Goal: Task Accomplishment & Management: Use online tool/utility

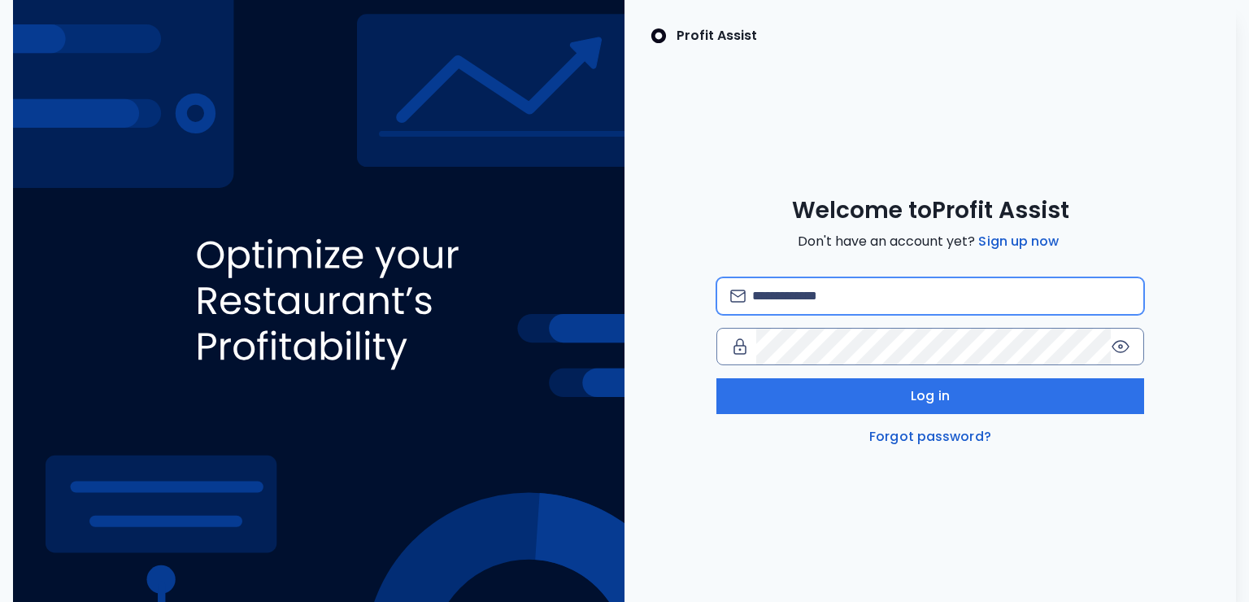
click at [806, 285] on input "email" at bounding box center [941, 296] width 379 height 36
type input "**********"
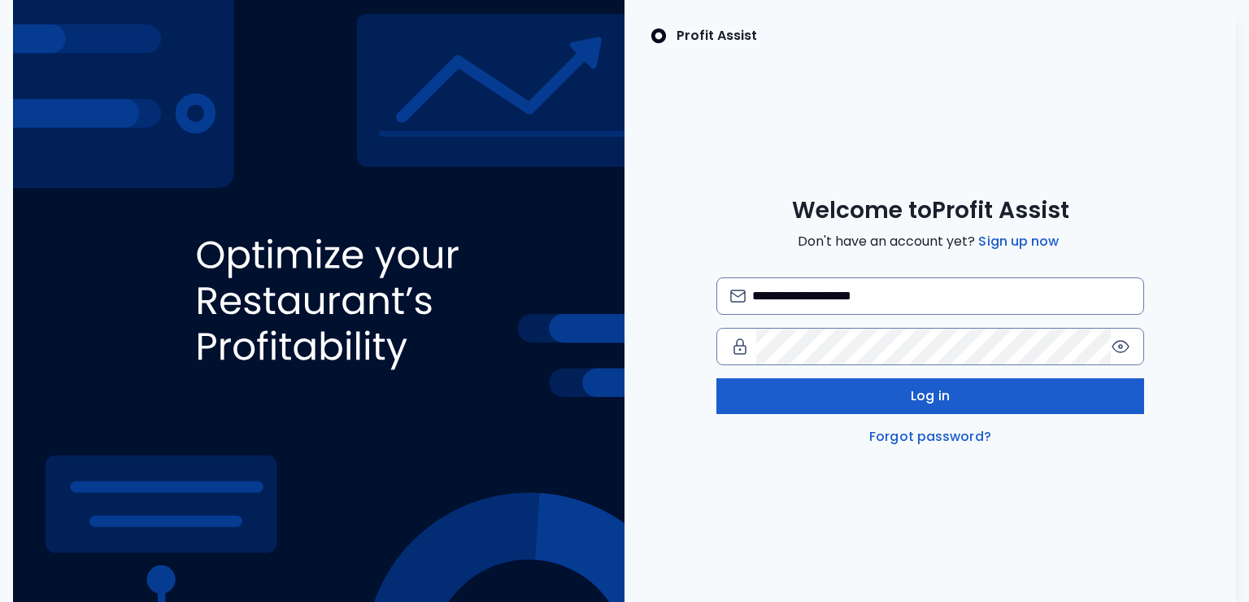
click at [955, 402] on button "Log in" at bounding box center [930, 396] width 428 height 36
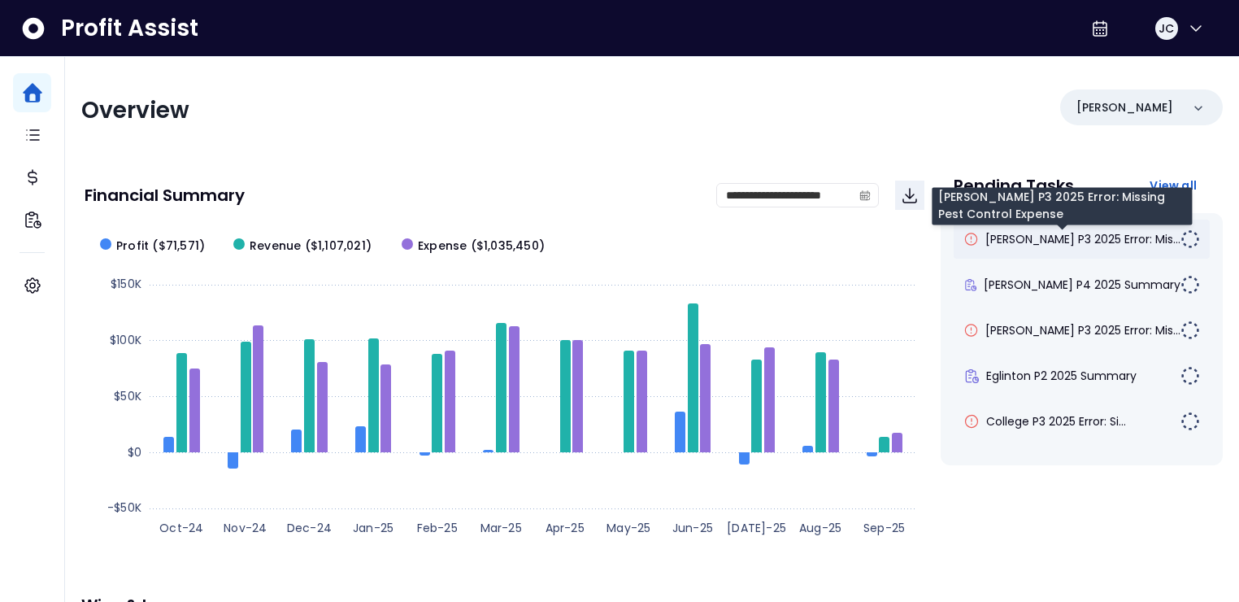
click at [1040, 245] on span "[PERSON_NAME] P3 2025 Error: Mis..." at bounding box center [1082, 239] width 195 height 16
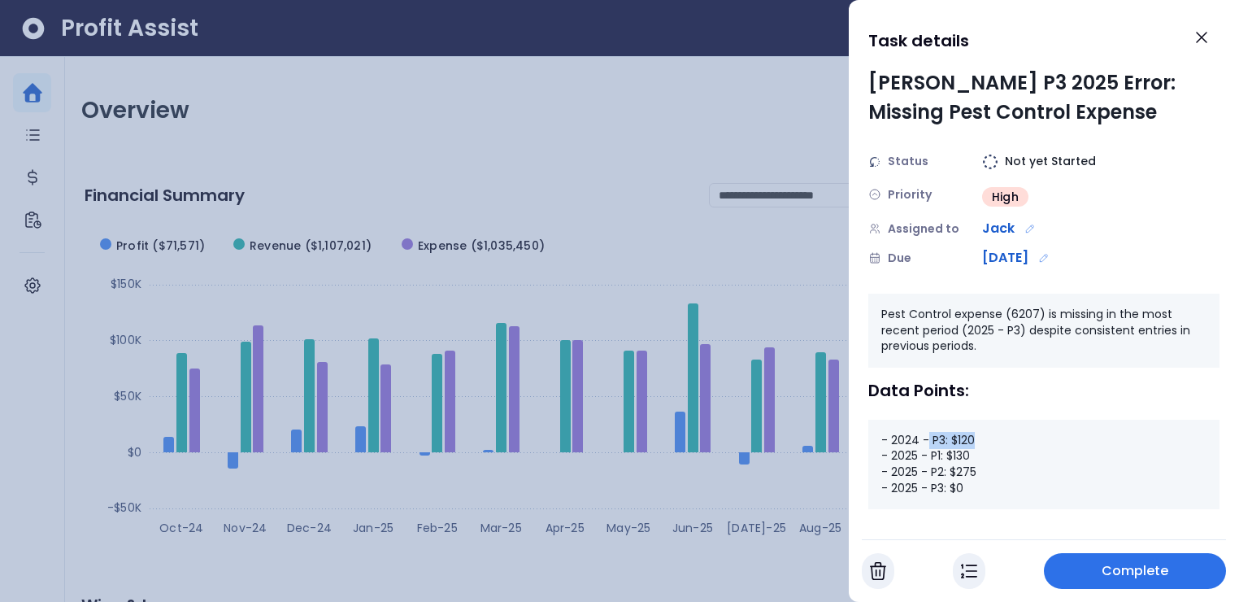
drag, startPoint x: 928, startPoint y: 439, endPoint x: 982, endPoint y: 439, distance: 53.7
click at [983, 439] on div "- 2024 - P3: $120 - 2025 - P1: $130 - 2025 - P2: $275 - 2025 - P3: $0" at bounding box center [1043, 464] width 351 height 89
drag, startPoint x: 929, startPoint y: 450, endPoint x: 972, endPoint y: 450, distance: 43.1
click at [972, 450] on div "- 2024 - P3: $120 - 2025 - P1: $130 - 2025 - P2: $275 - 2025 - P3: $0" at bounding box center [1043, 464] width 351 height 89
drag, startPoint x: 933, startPoint y: 472, endPoint x: 986, endPoint y: 472, distance: 53.7
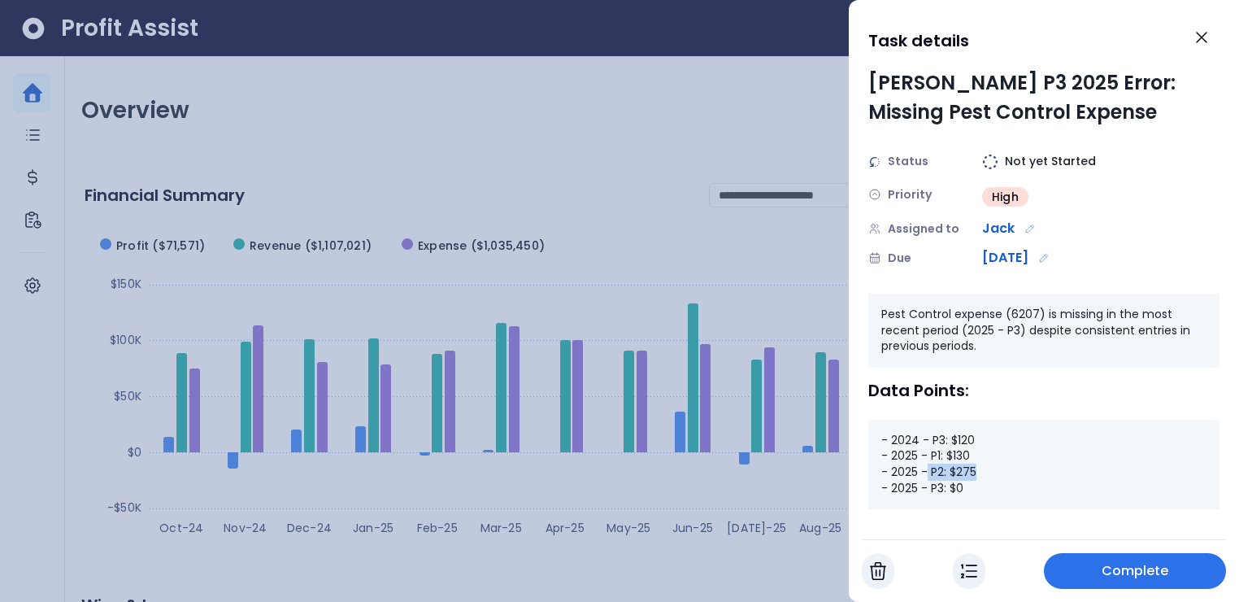
click at [986, 472] on div "- 2024 - P3: $120 - 2025 - P1: $130 - 2025 - P2: $275 - 2025 - P3: $0" at bounding box center [1043, 464] width 351 height 89
drag, startPoint x: 944, startPoint y: 489, endPoint x: 1006, endPoint y: 489, distance: 61.8
click at [1009, 489] on div "- 2024 - P3: $120 - 2025 - P1: $130 - 2025 - P2: $275 - 2025 - P3: $0" at bounding box center [1043, 464] width 351 height 89
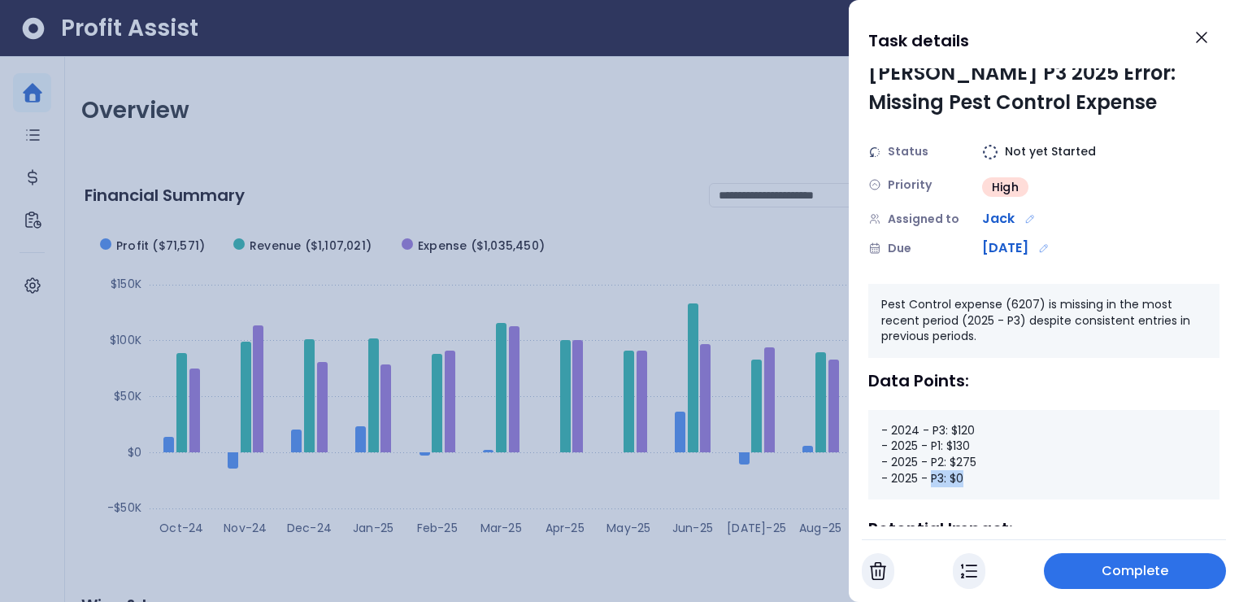
scroll to position [147, 0]
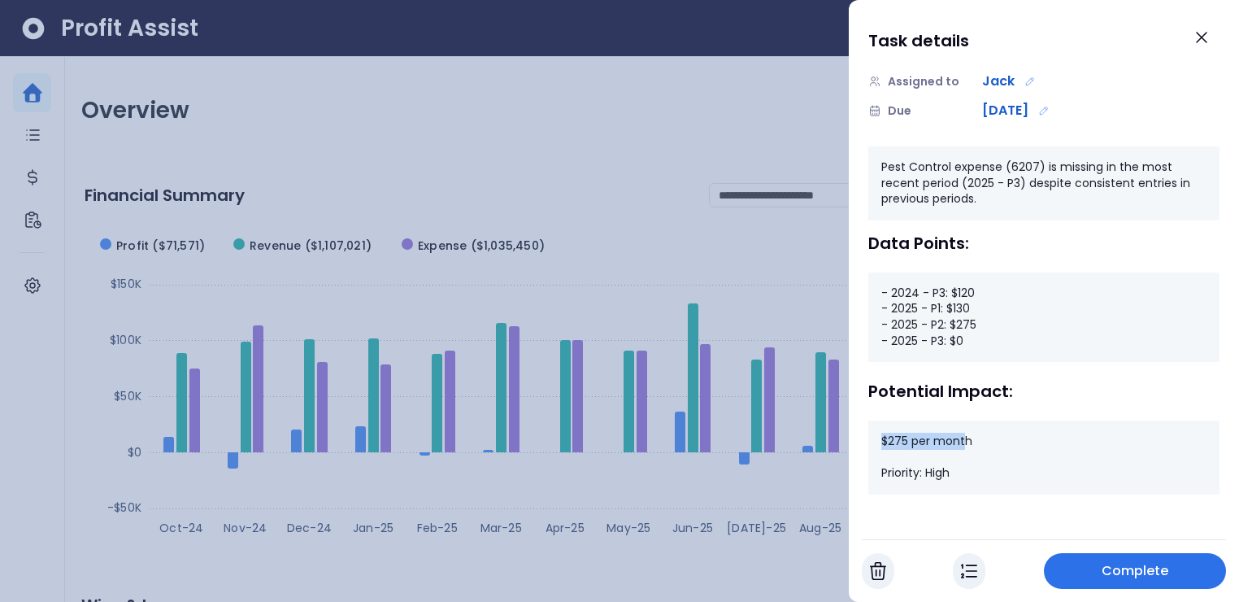
drag, startPoint x: 967, startPoint y: 435, endPoint x: 854, endPoint y: 442, distance: 114.1
click at [868, 441] on div "$275 per month Priority: High" at bounding box center [1043, 457] width 351 height 74
click at [1203, 44] on icon "Close" at bounding box center [1202, 38] width 20 height 20
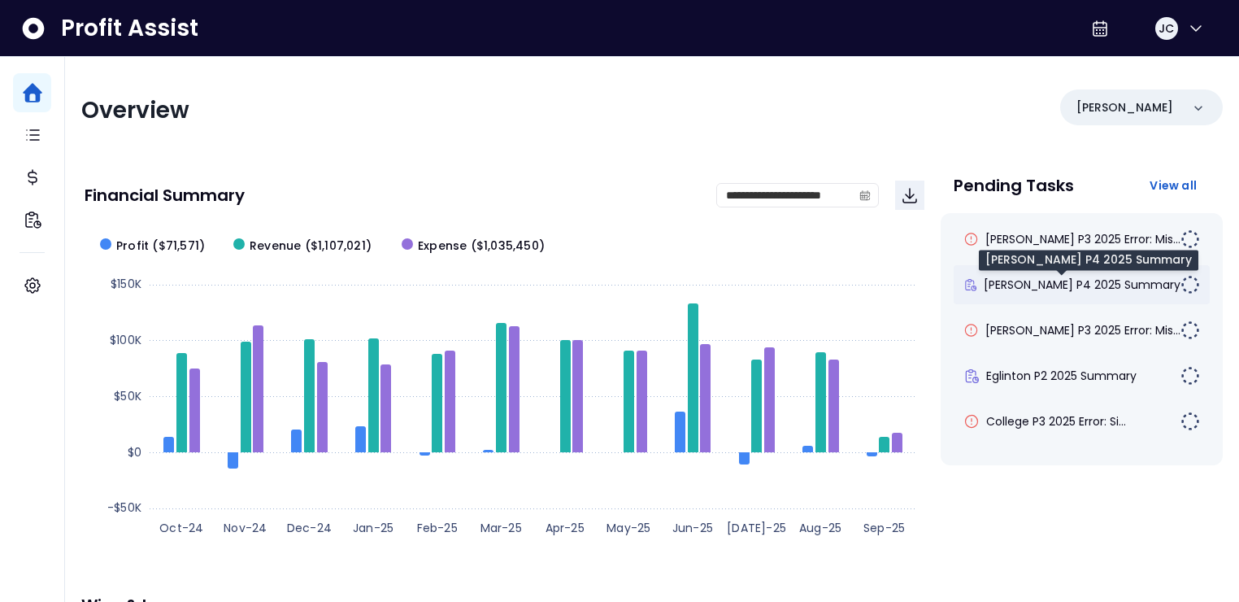
click at [1035, 281] on span "[PERSON_NAME] P4 2025 Summary" at bounding box center [1082, 284] width 197 height 16
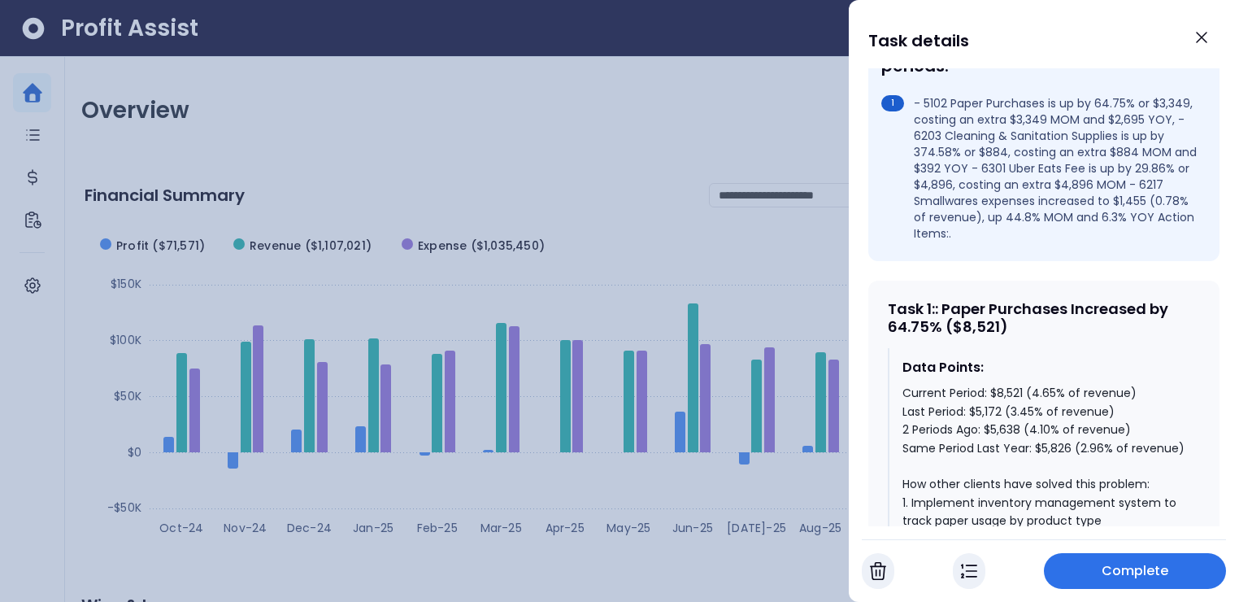
scroll to position [715, 0]
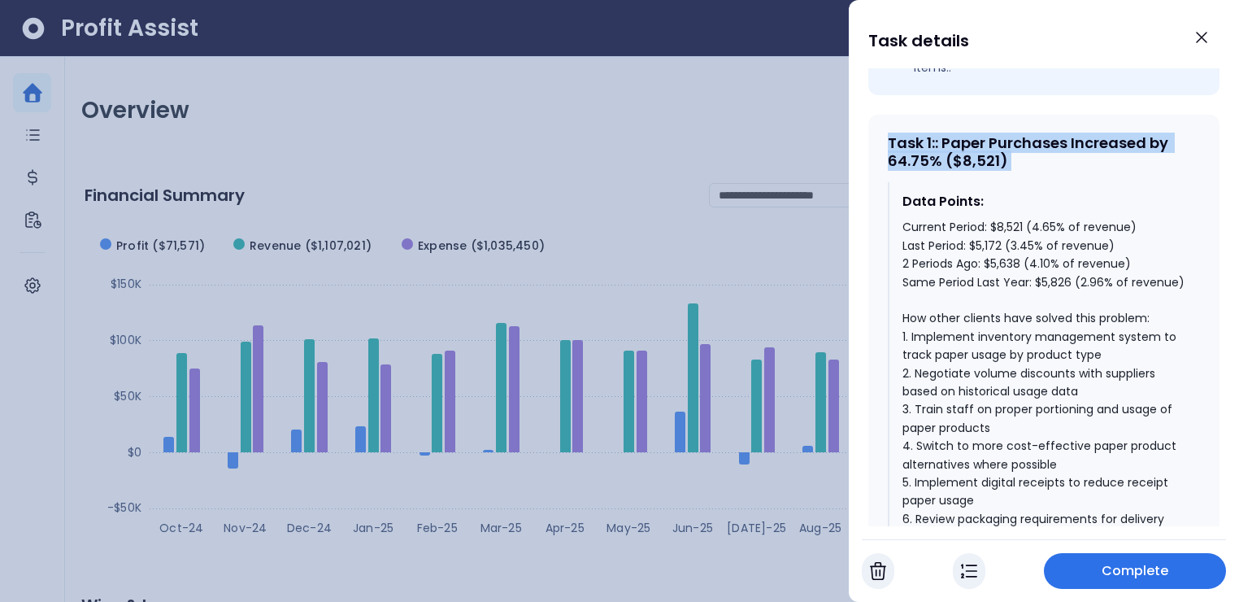
drag, startPoint x: 891, startPoint y: 111, endPoint x: 932, endPoint y: 145, distance: 53.1
click at [932, 145] on div "Task 1 : : Paper Purchases Increased by 64.75% ($8,521) Data Points: Current Pe…" at bounding box center [1043, 432] width 351 height 634
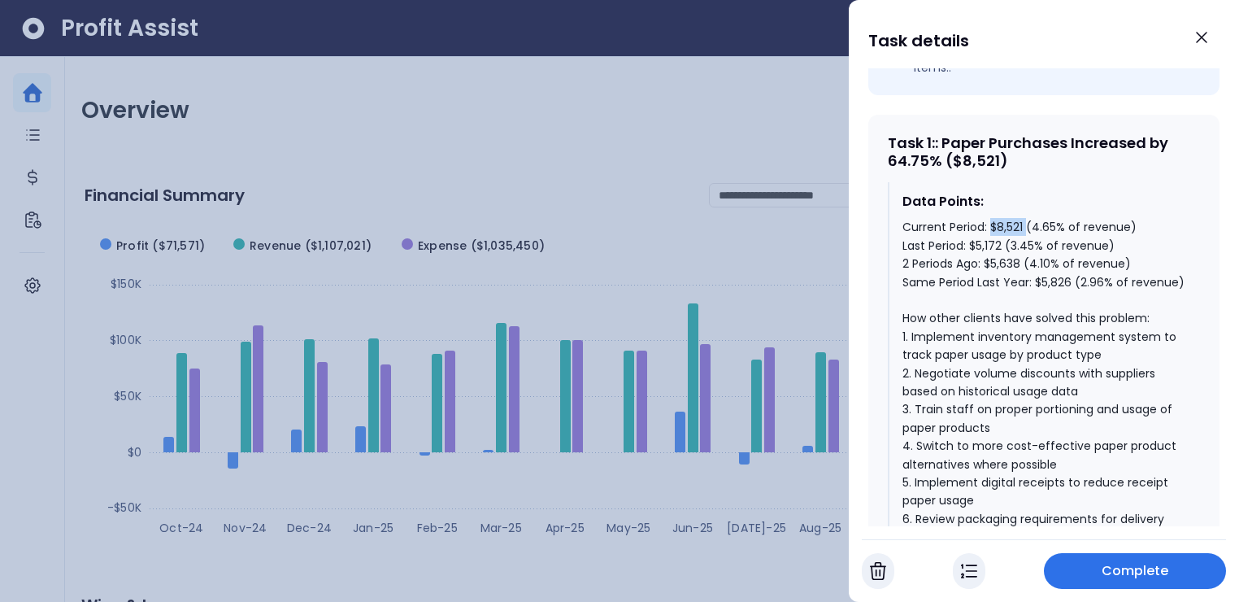
drag, startPoint x: 989, startPoint y: 199, endPoint x: 1025, endPoint y: 197, distance: 35.9
click at [1025, 218] on div "Current Period: $8,521 (4.65% of revenue) Last Period: $5,172 (3.45% of revenue…" at bounding box center [1044, 409] width 285 height 382
drag, startPoint x: 1033, startPoint y: 198, endPoint x: 1065, endPoint y: 198, distance: 31.7
click at [1065, 218] on div "Current Period: $8,521 (4.65% of revenue) Last Period: $5,172 (3.45% of revenue…" at bounding box center [1044, 409] width 285 height 382
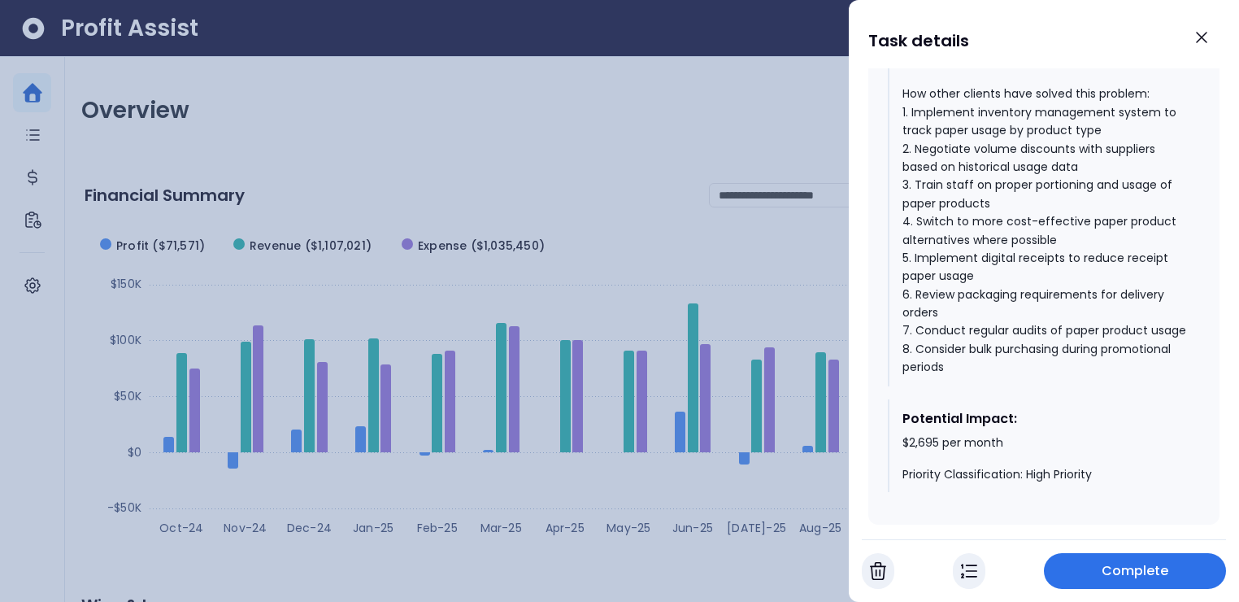
scroll to position [947, 0]
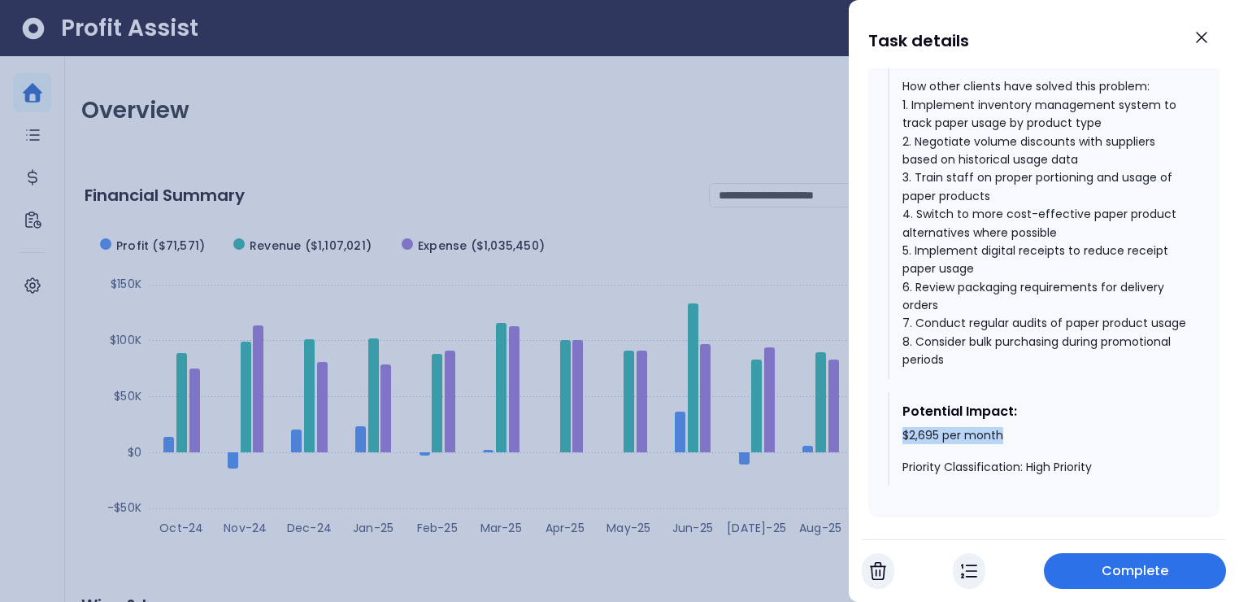
drag, startPoint x: 1020, startPoint y: 437, endPoint x: 893, endPoint y: 441, distance: 127.7
click at [893, 441] on div "Potential Impact: $2,695 per month Priority Classification: High Priority" at bounding box center [1044, 438] width 312 height 93
click at [1203, 36] on icon "Close" at bounding box center [1202, 38] width 10 height 10
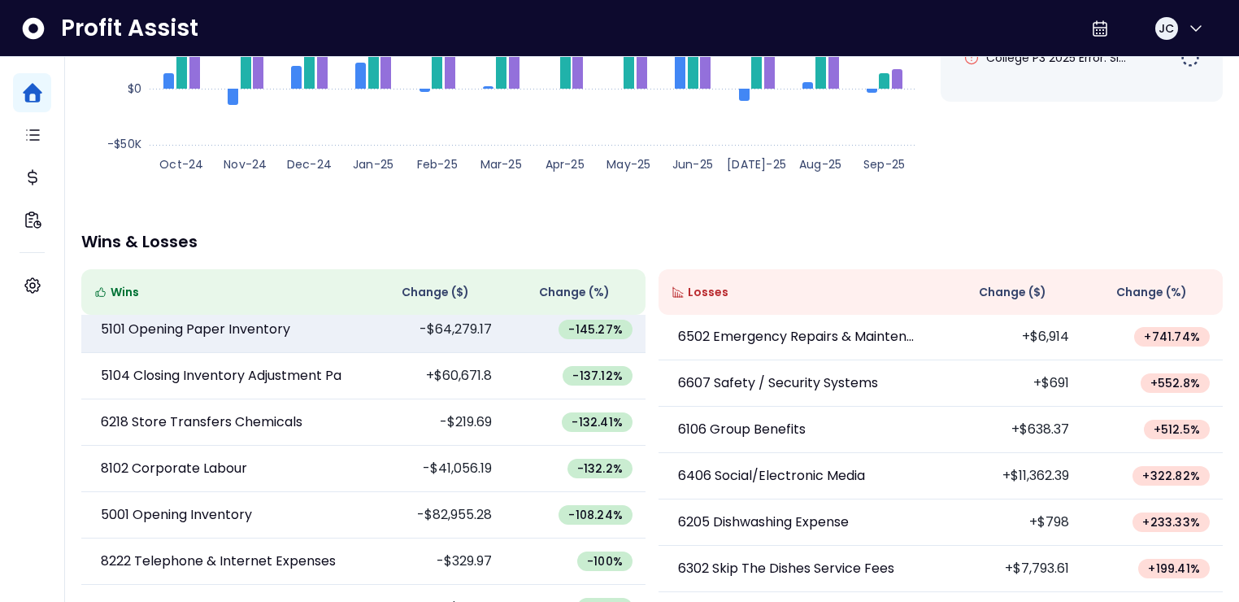
scroll to position [20, 0]
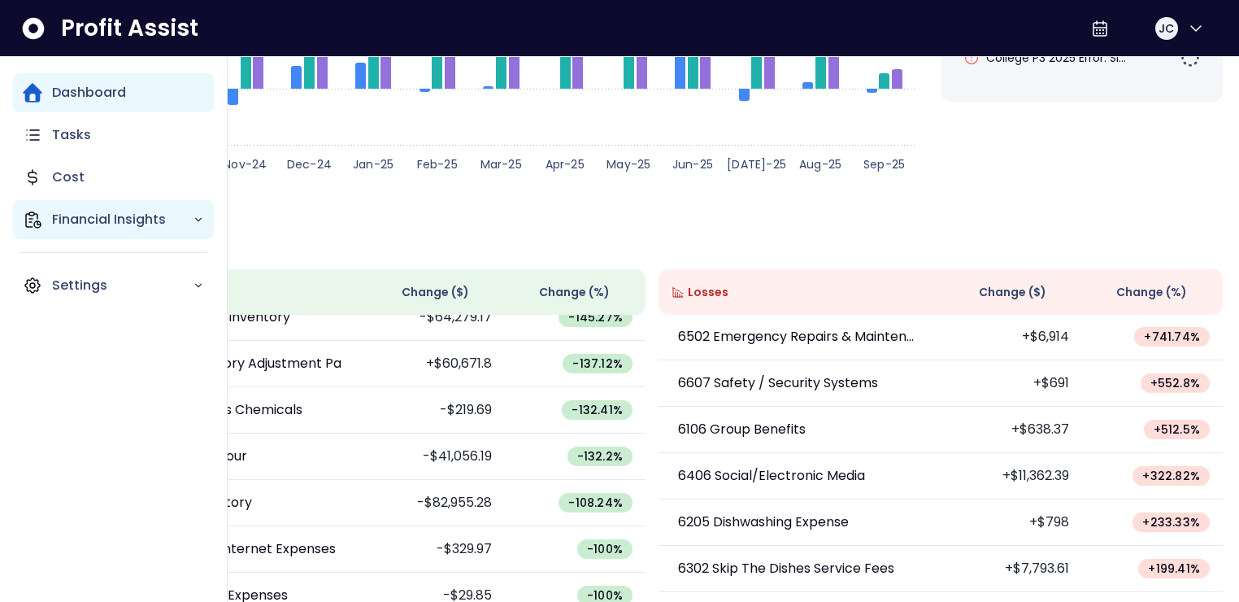
click at [67, 218] on p "Financial Insights" at bounding box center [122, 220] width 141 height 20
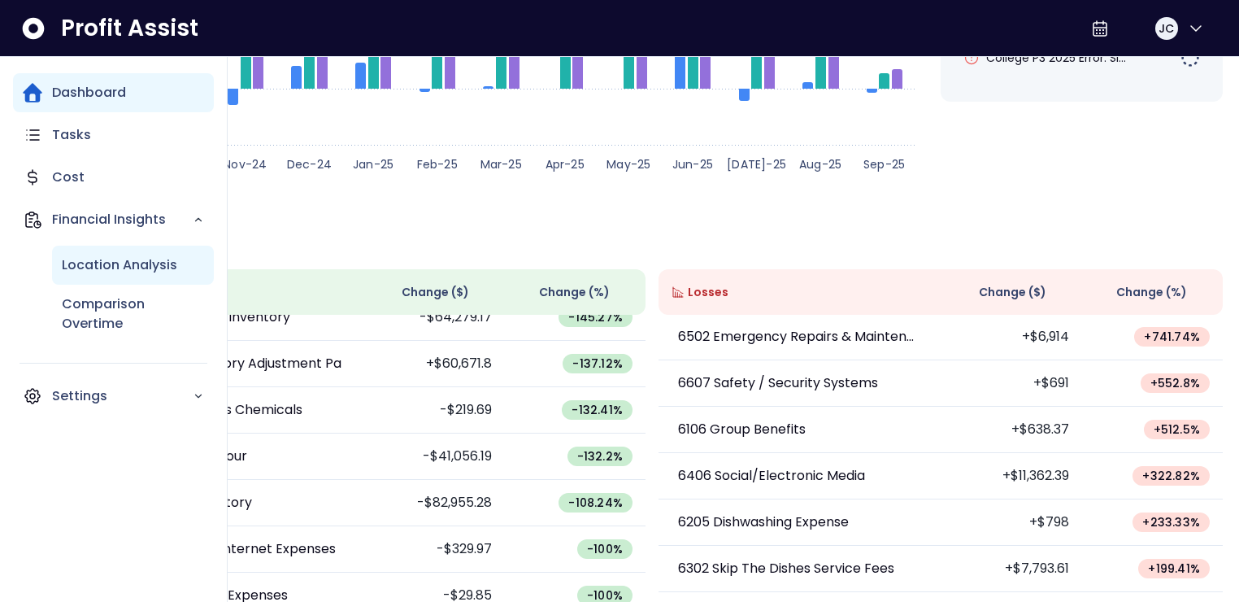
click at [90, 266] on p "Location Analysis" at bounding box center [119, 265] width 115 height 20
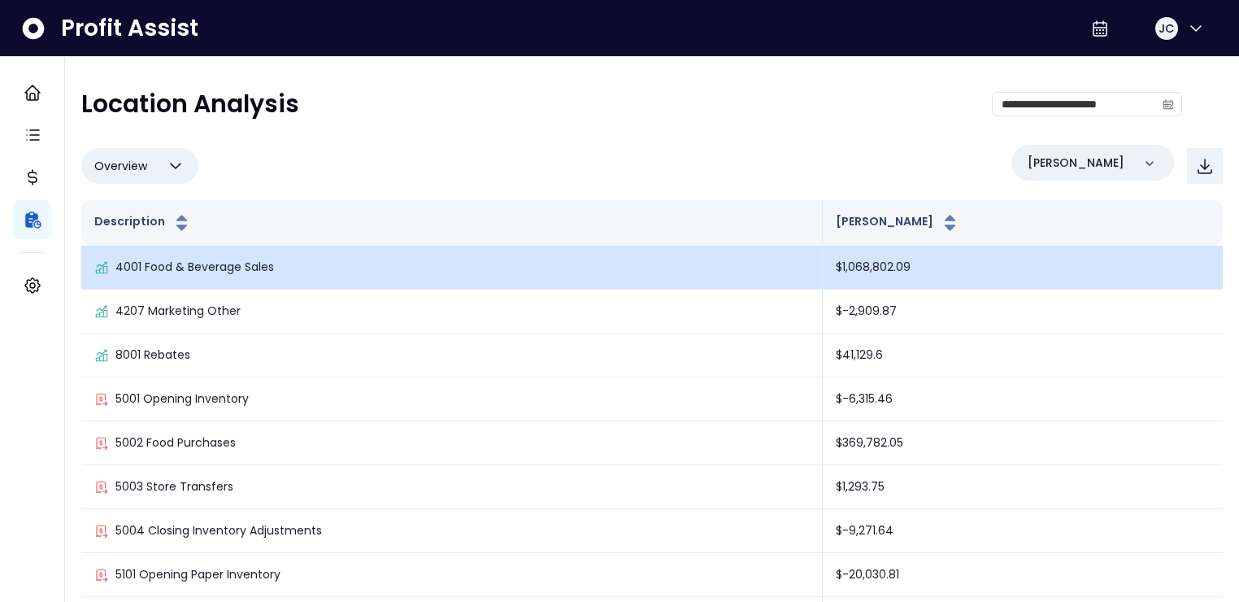
click at [226, 261] on p "4001 Food & Beverage Sales" at bounding box center [194, 267] width 159 height 17
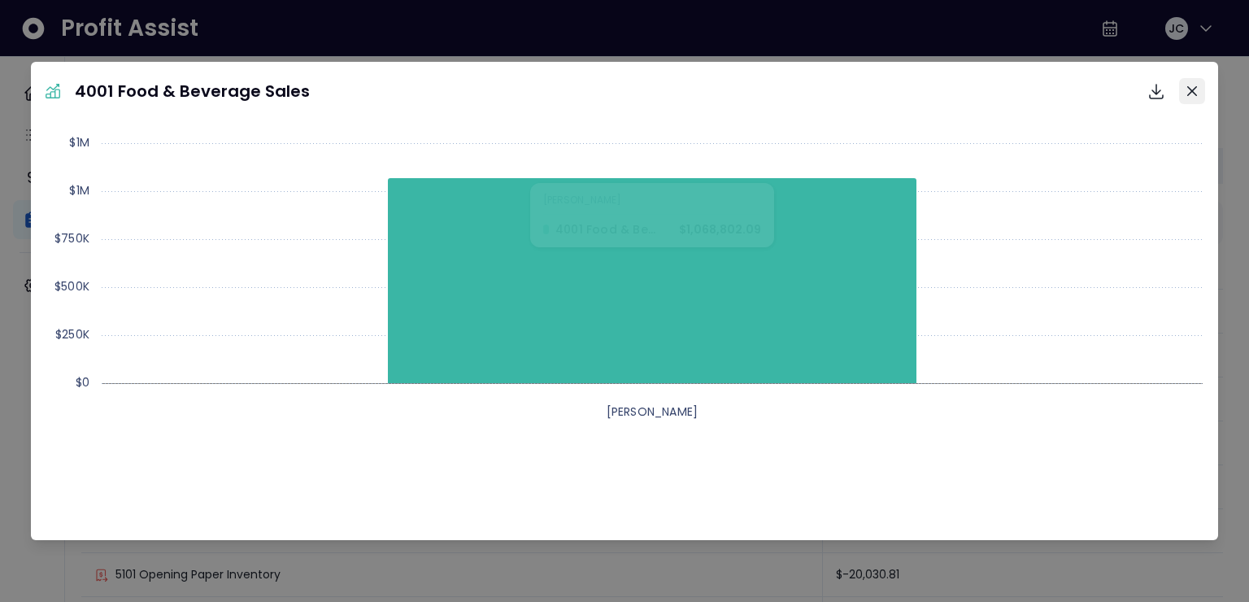
click at [1193, 89] on icon "Close" at bounding box center [1192, 91] width 10 height 10
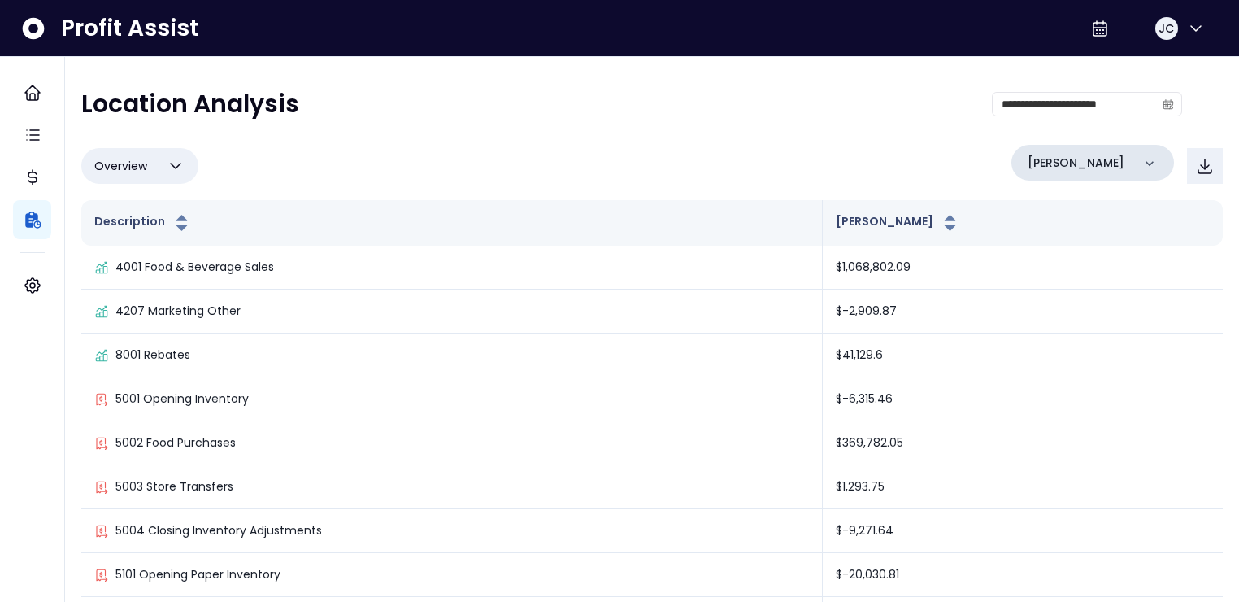
click at [1153, 158] on icon at bounding box center [1149, 163] width 16 height 16
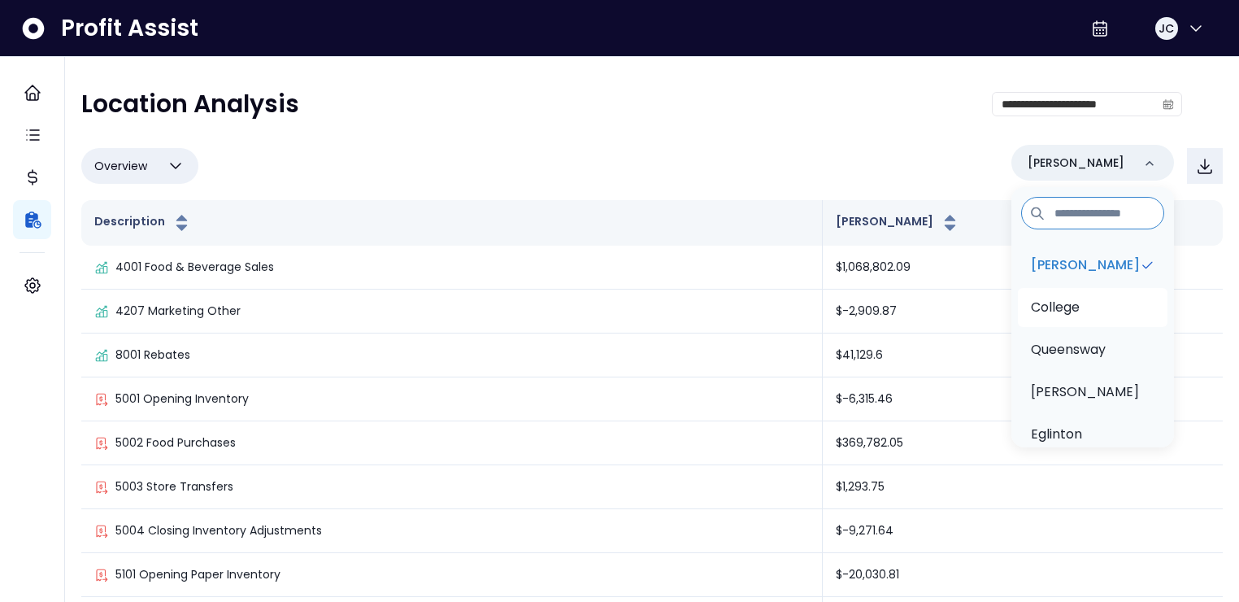
click at [1075, 315] on p "College" at bounding box center [1055, 308] width 49 height 20
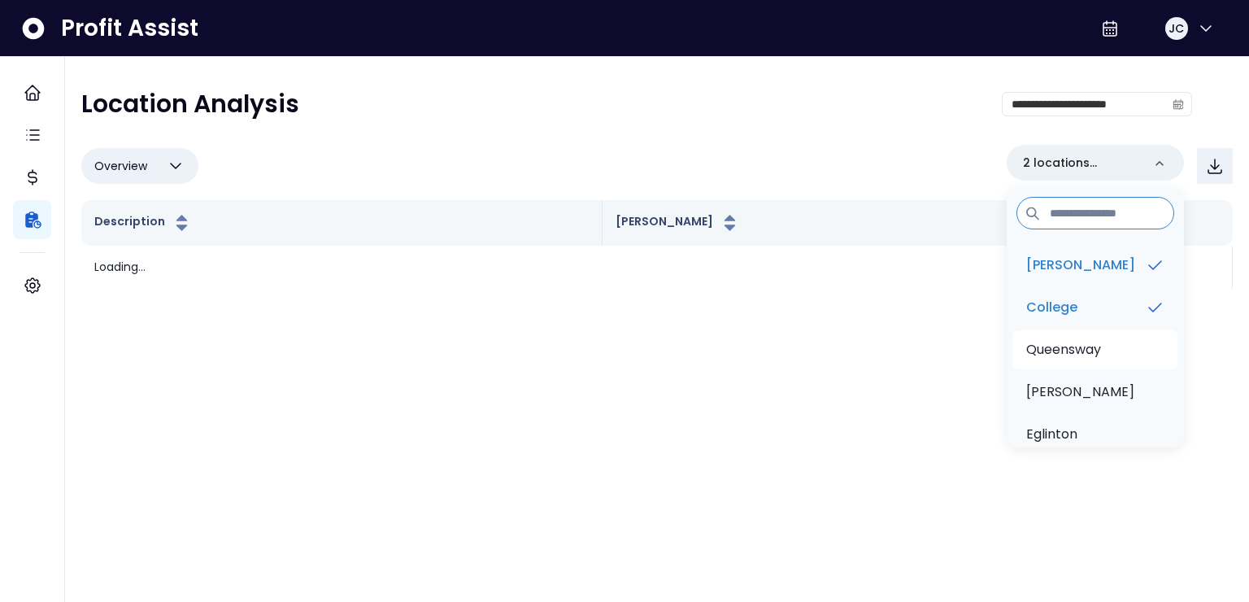
click at [1080, 357] on p "Queensway" at bounding box center [1063, 350] width 75 height 20
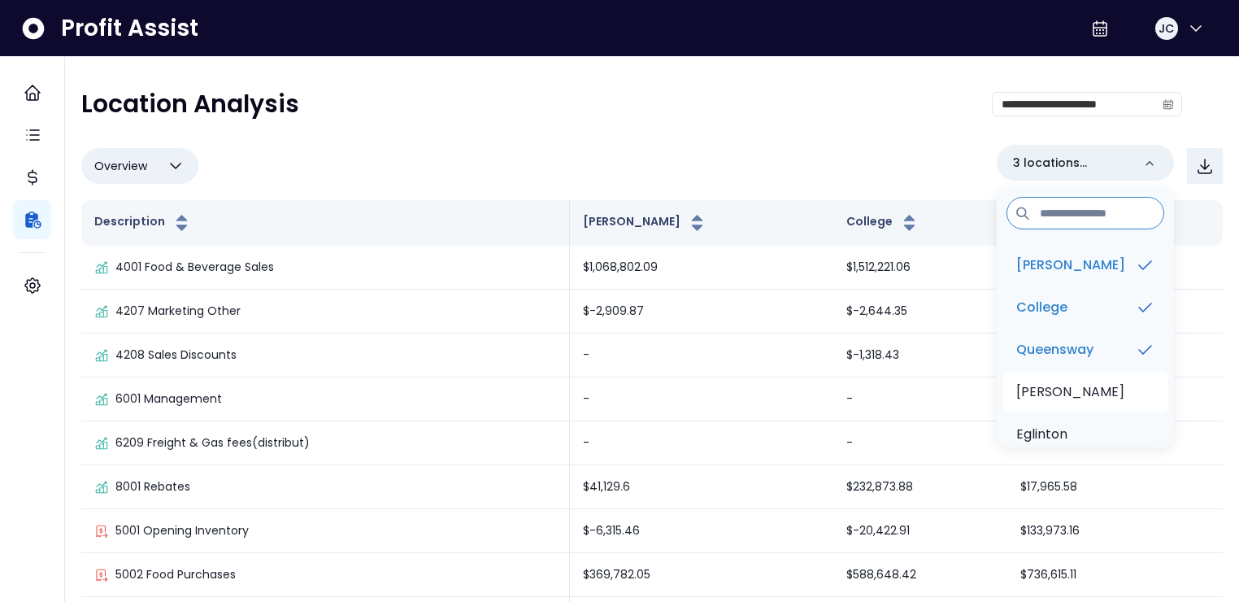
click at [1058, 394] on p "[PERSON_NAME]" at bounding box center [1070, 392] width 108 height 20
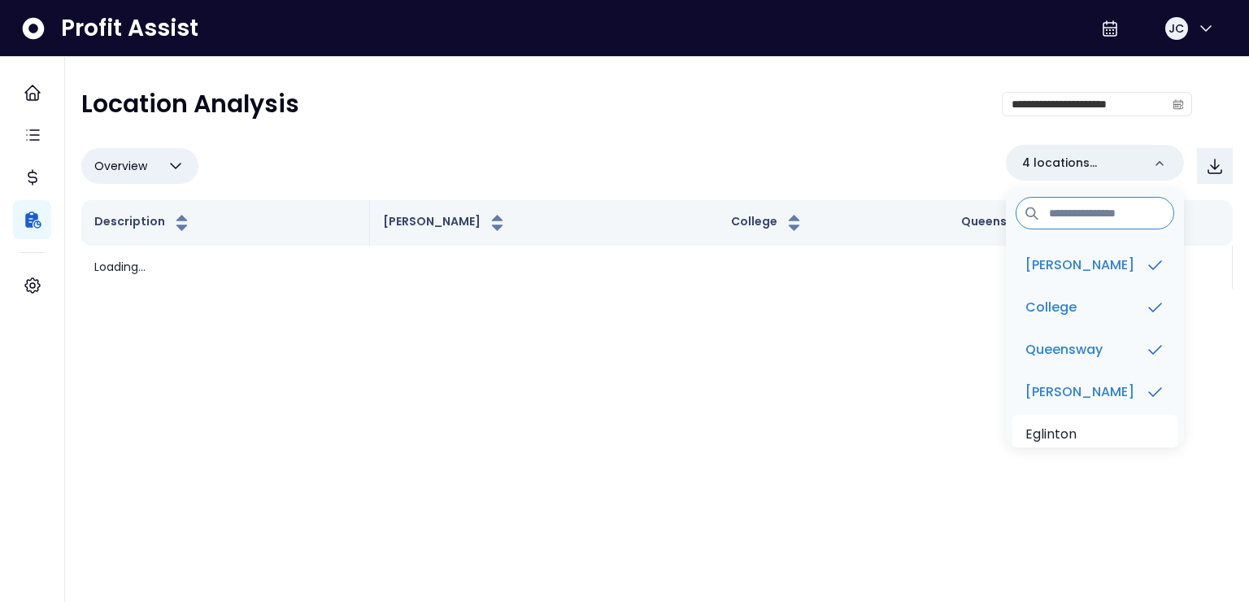
click at [1058, 434] on p "Eglinton" at bounding box center [1050, 434] width 51 height 20
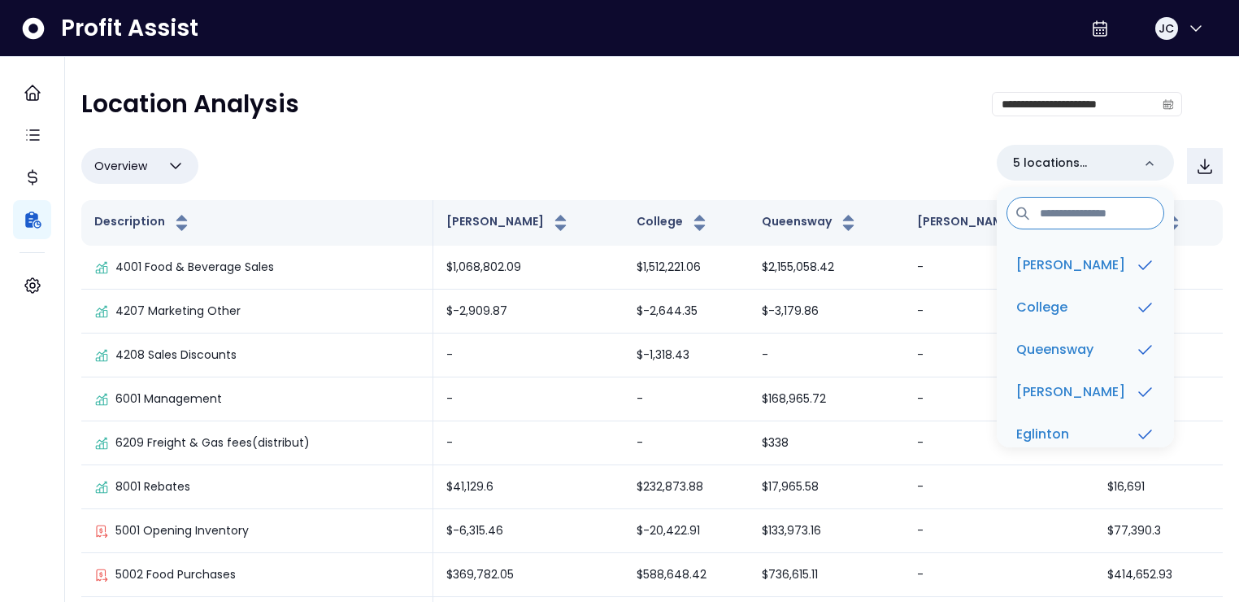
click at [625, 103] on div "**********" at bounding box center [631, 110] width 1101 height 42
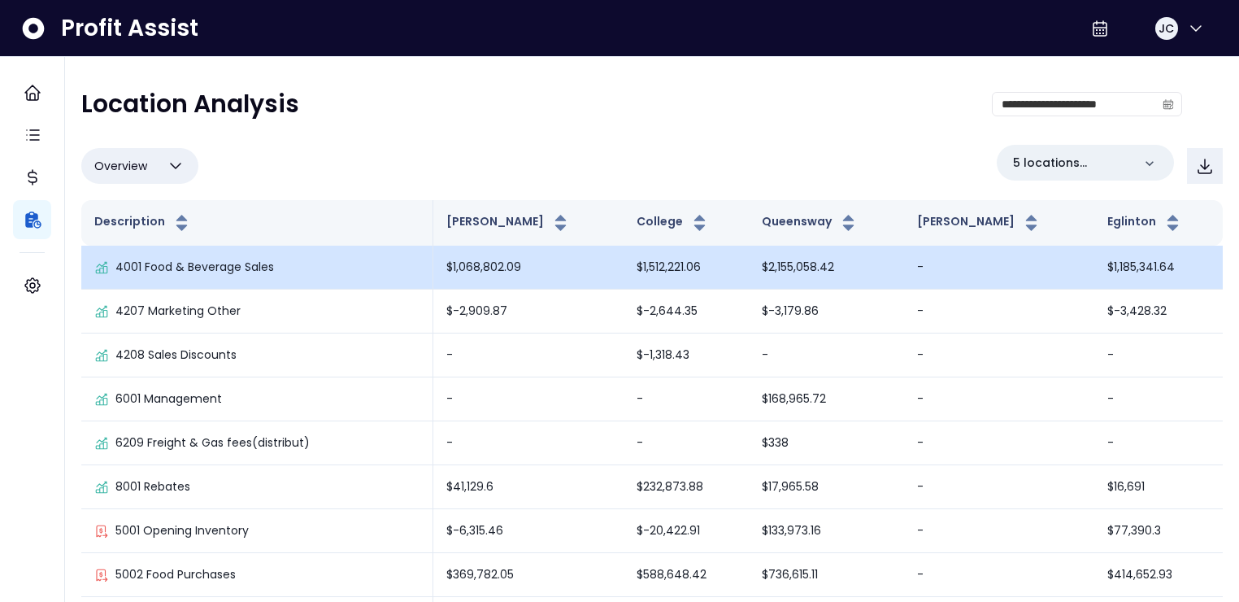
click at [229, 269] on p "4001 Food & Beverage Sales" at bounding box center [194, 267] width 159 height 17
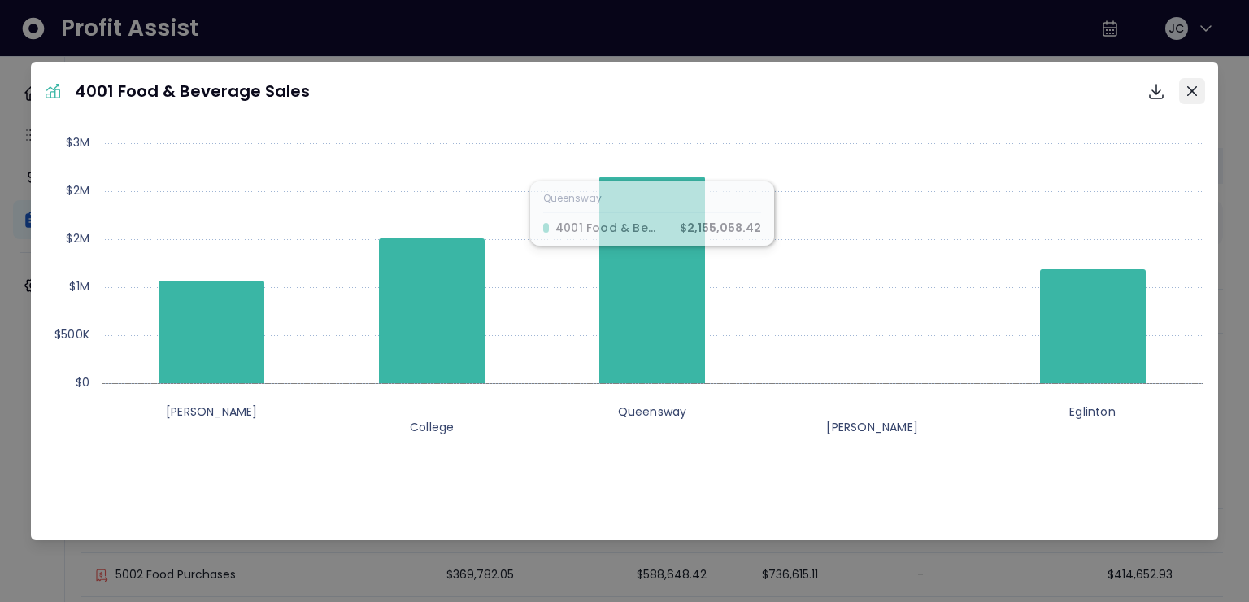
click at [1202, 95] on button "Close" at bounding box center [1192, 91] width 26 height 26
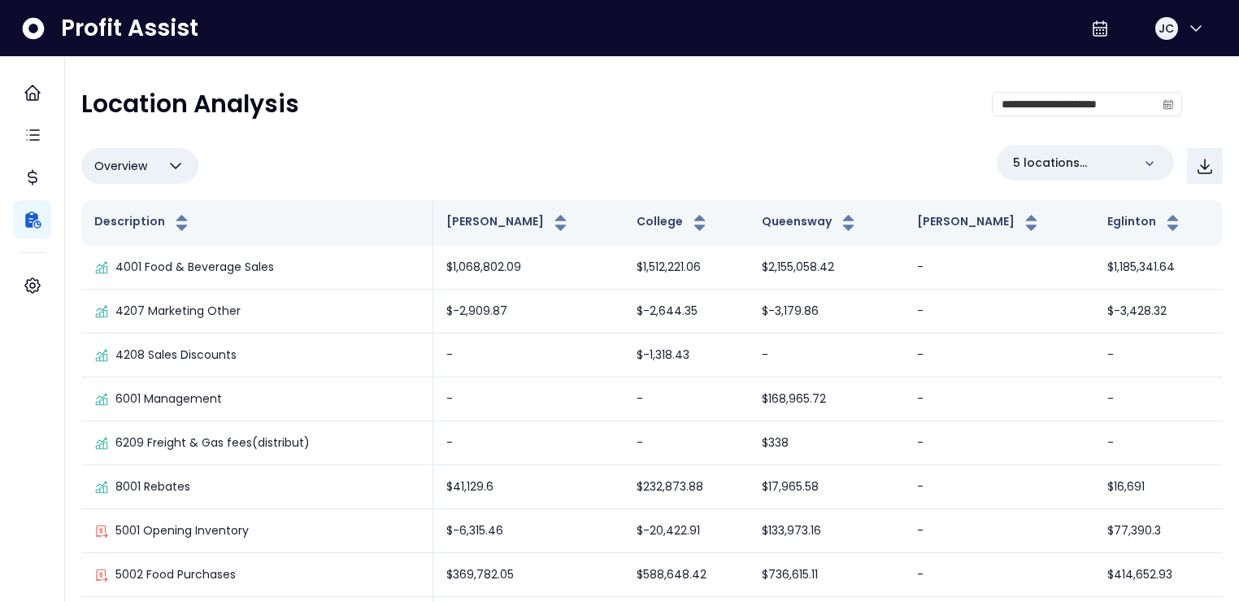
click at [172, 163] on icon "button" at bounding box center [176, 165] width 10 height 5
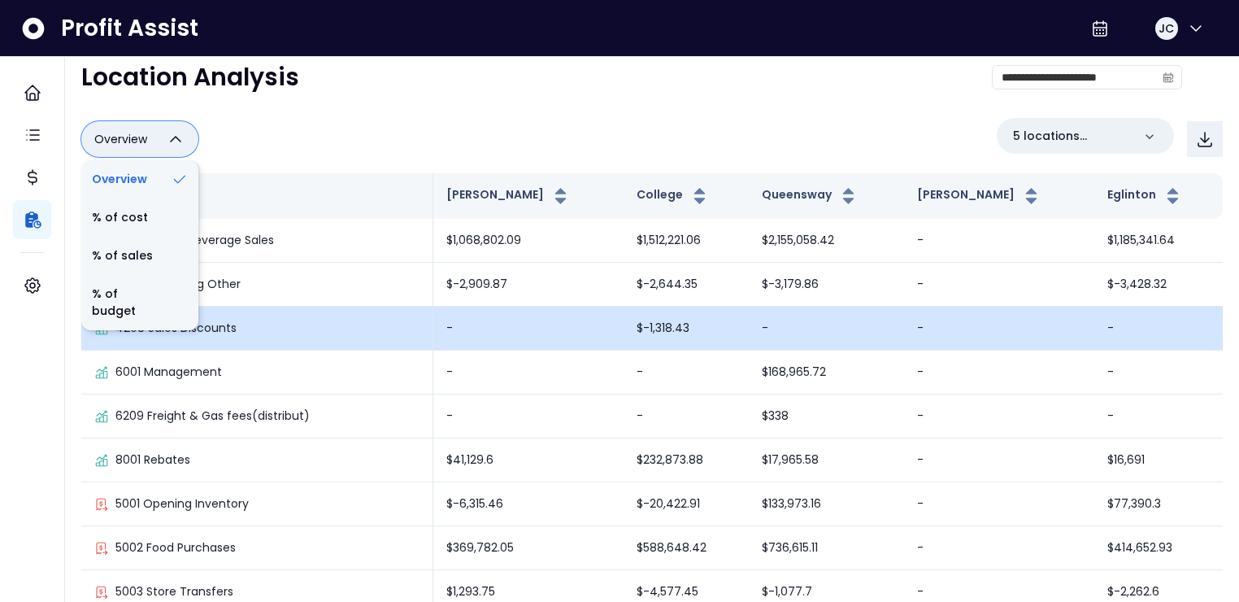
scroll to position [102, 0]
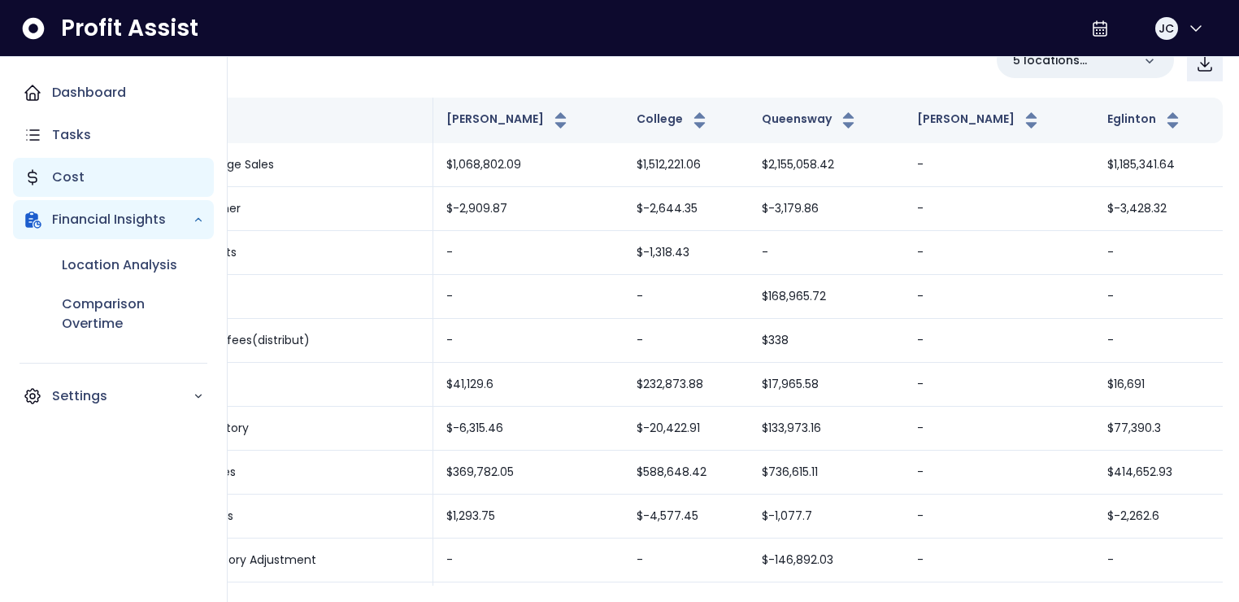
click at [61, 180] on p "Cost" at bounding box center [68, 177] width 33 height 20
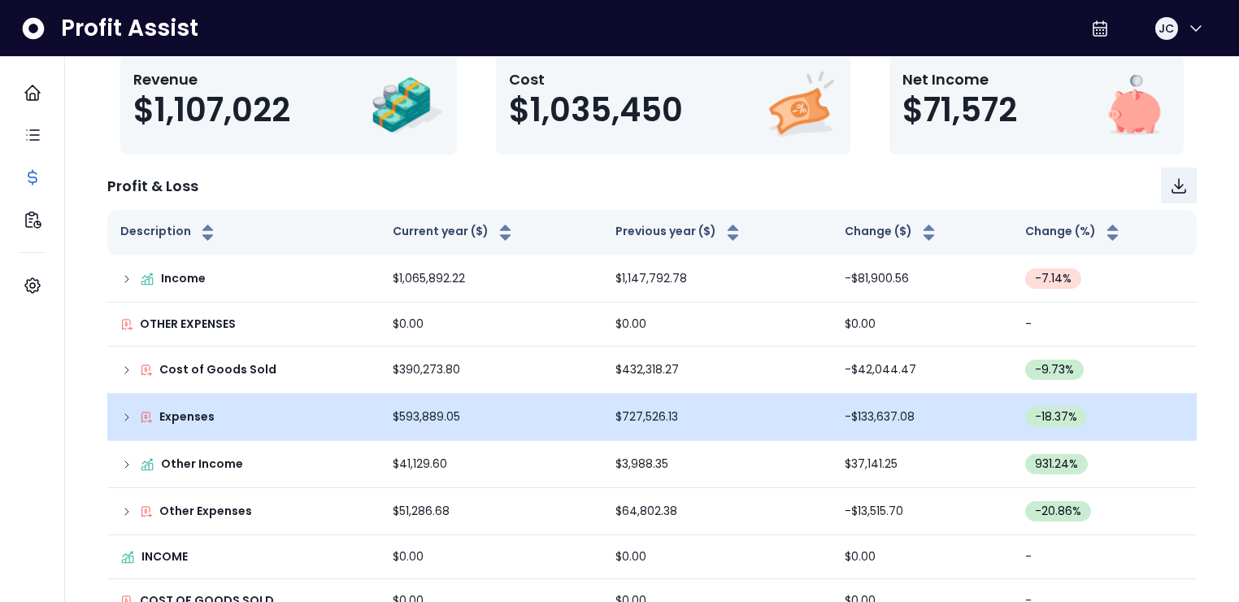
click at [124, 417] on icon at bounding box center [126, 417] width 13 height 13
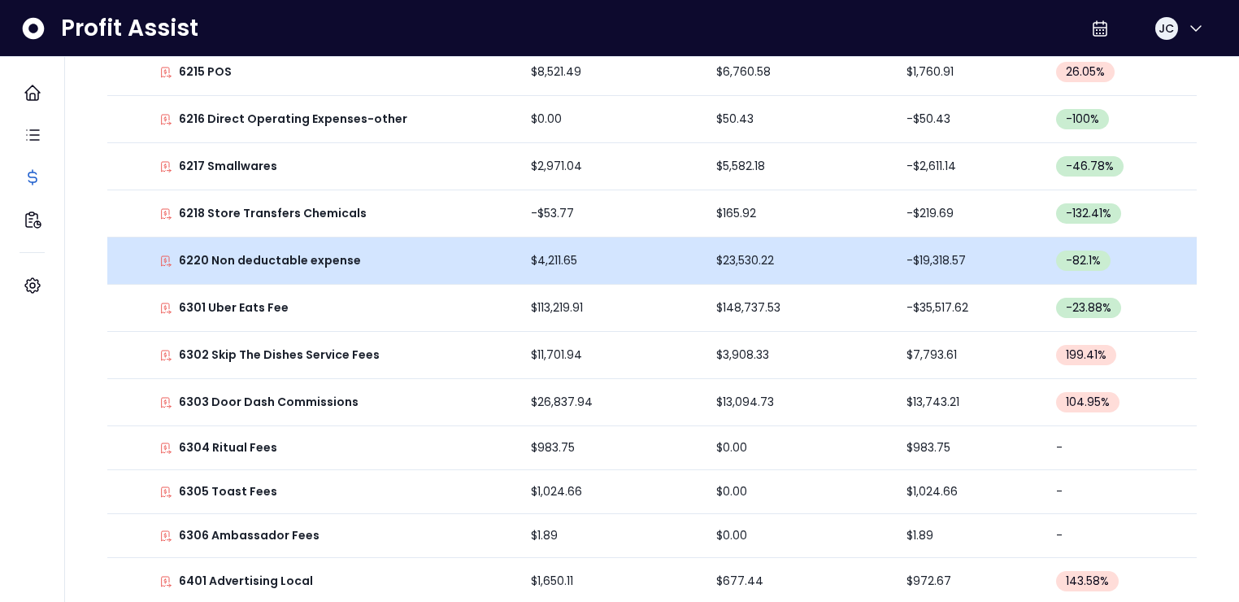
scroll to position [1441, 0]
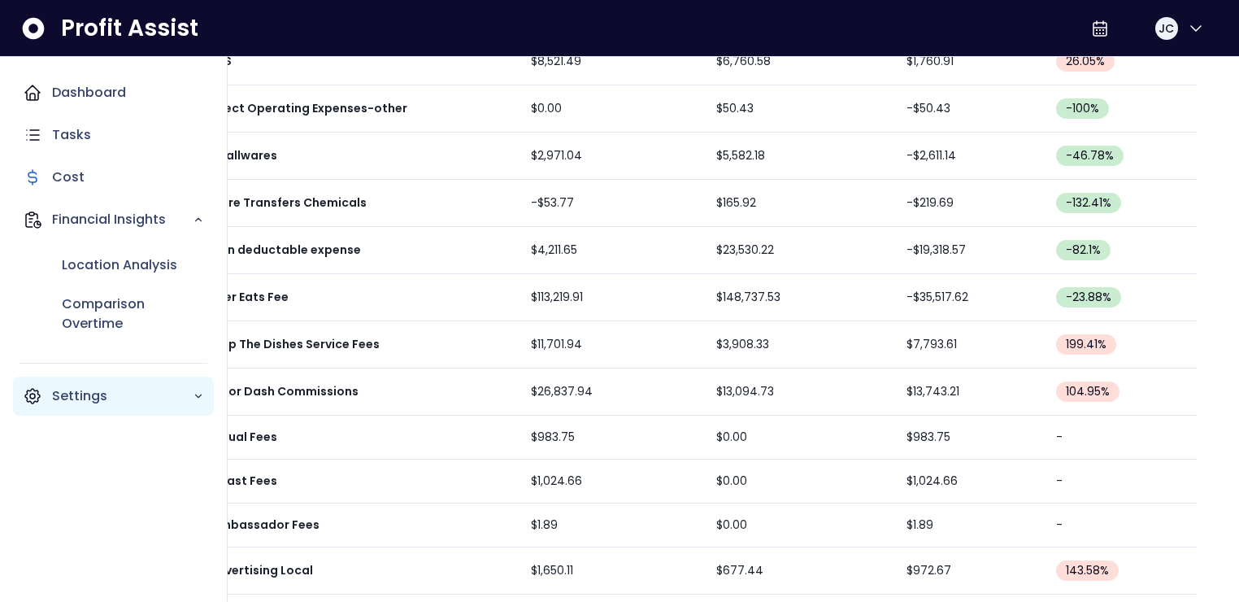
click at [79, 385] on div "Settings" at bounding box center [113, 395] width 201 height 39
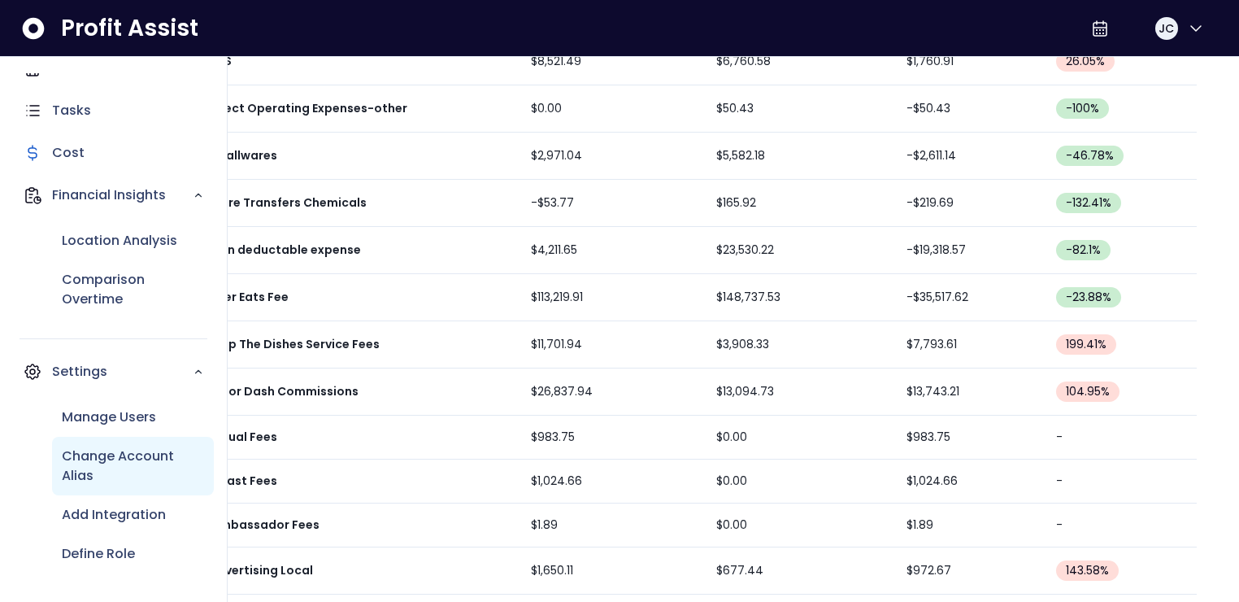
scroll to position [44, 0]
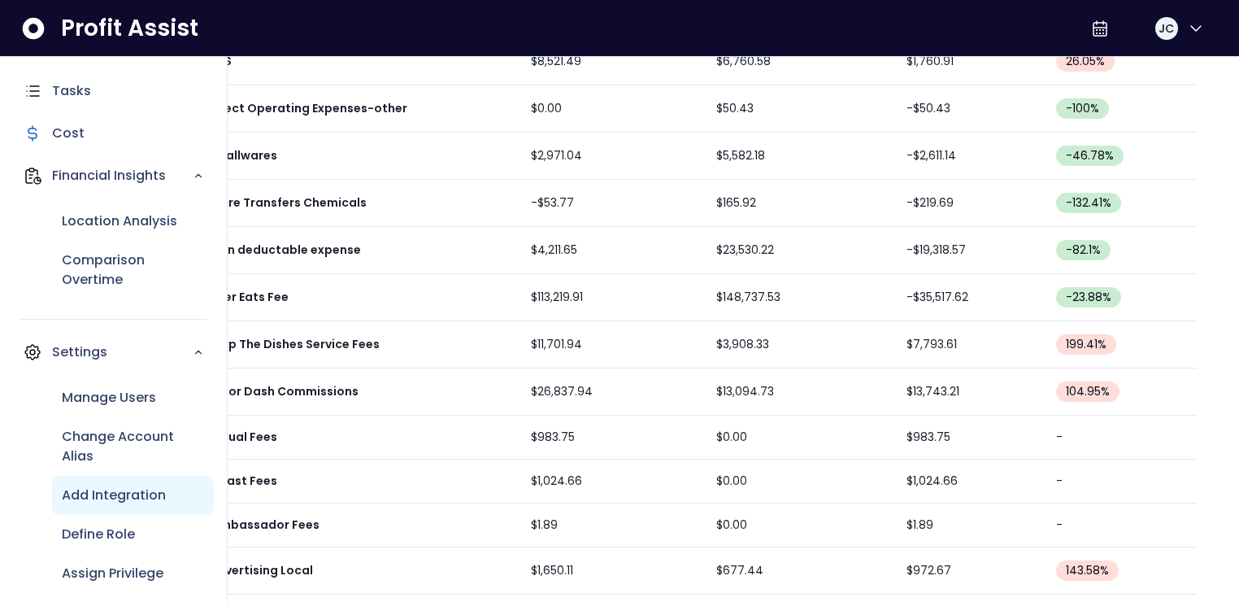
click at [111, 502] on p "Add Integration" at bounding box center [114, 495] width 104 height 20
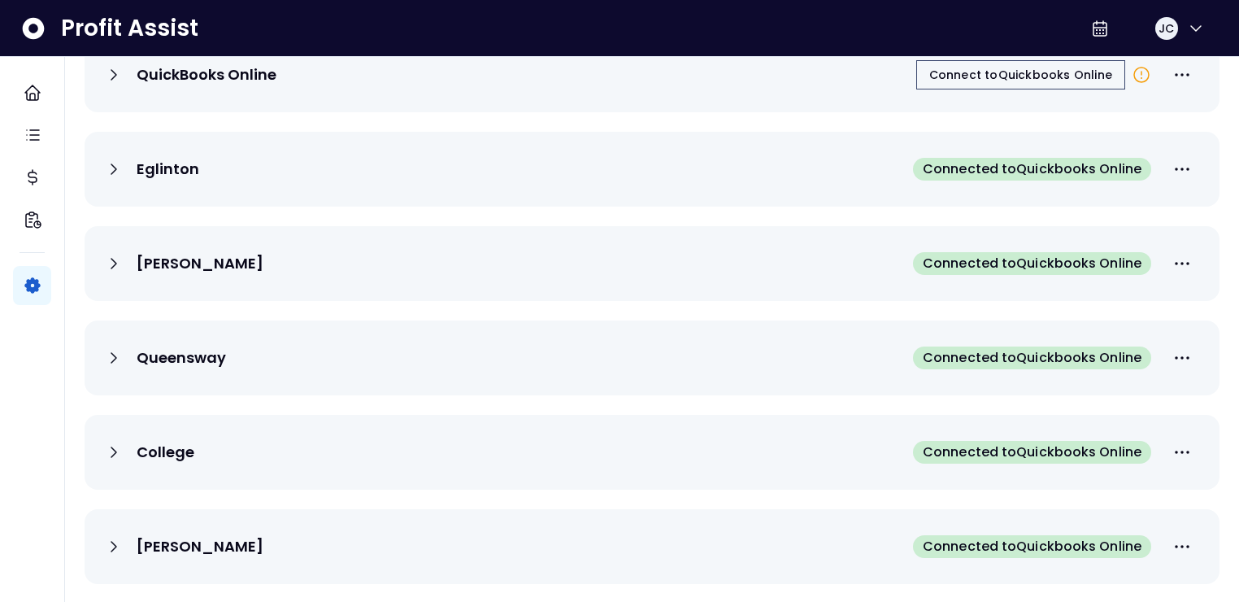
scroll to position [103, 0]
click at [97, 168] on div "Eglinton Connected to Quickbooks Online" at bounding box center [652, 170] width 1135 height 75
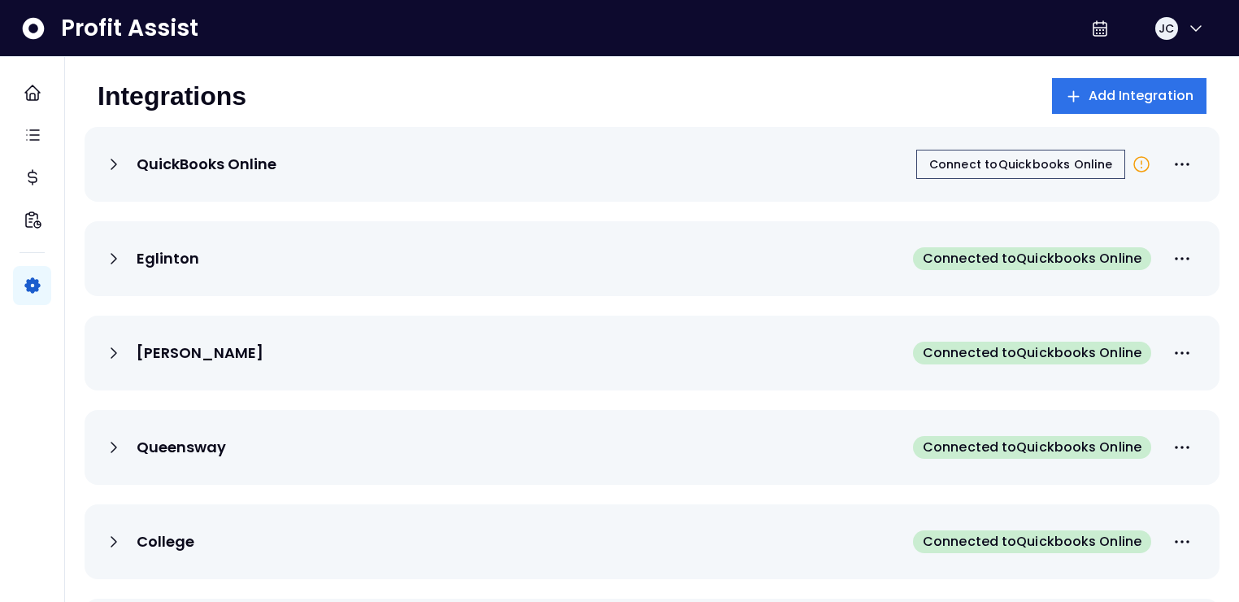
scroll to position [11, 0]
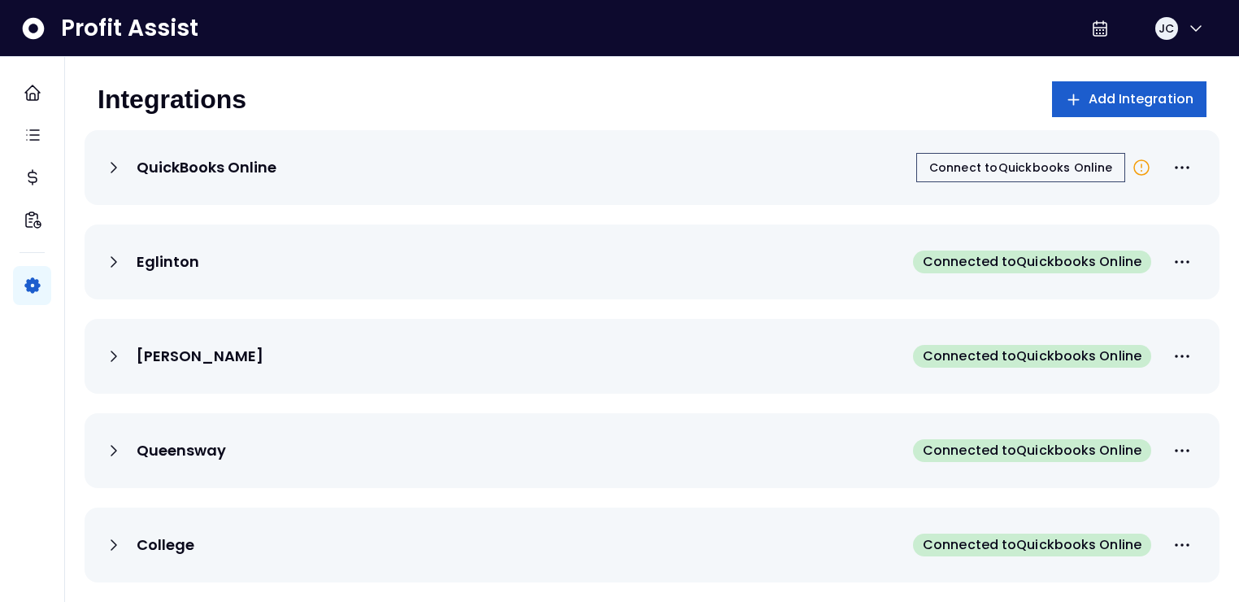
click at [1111, 97] on span "Add Integration" at bounding box center [1142, 99] width 106 height 20
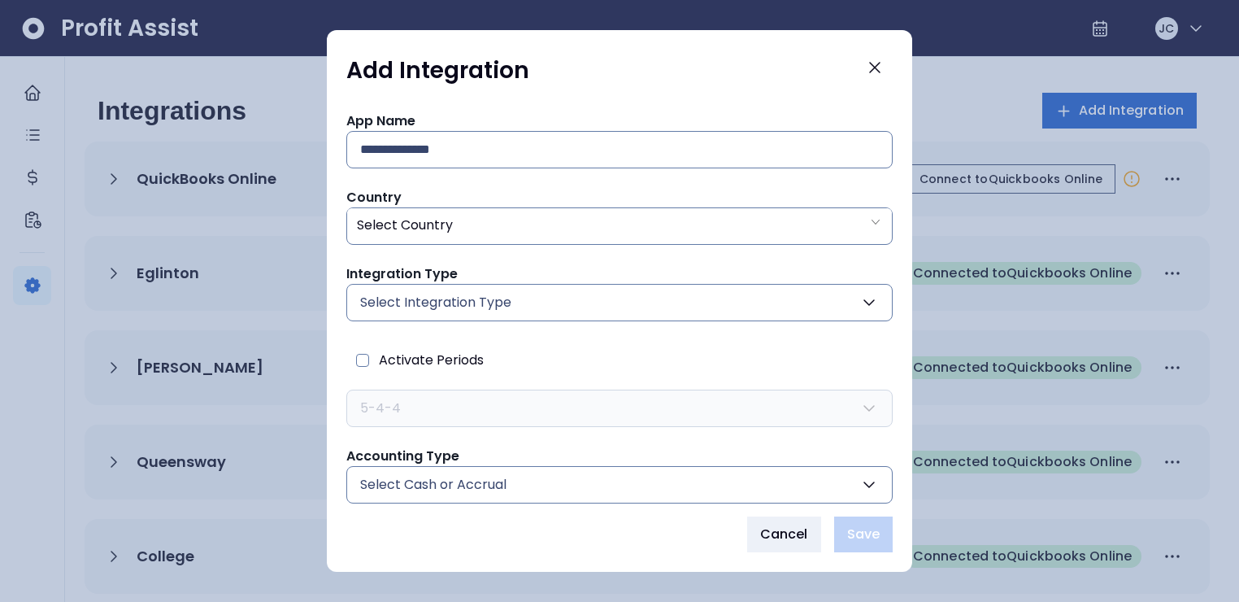
scroll to position [0, 0]
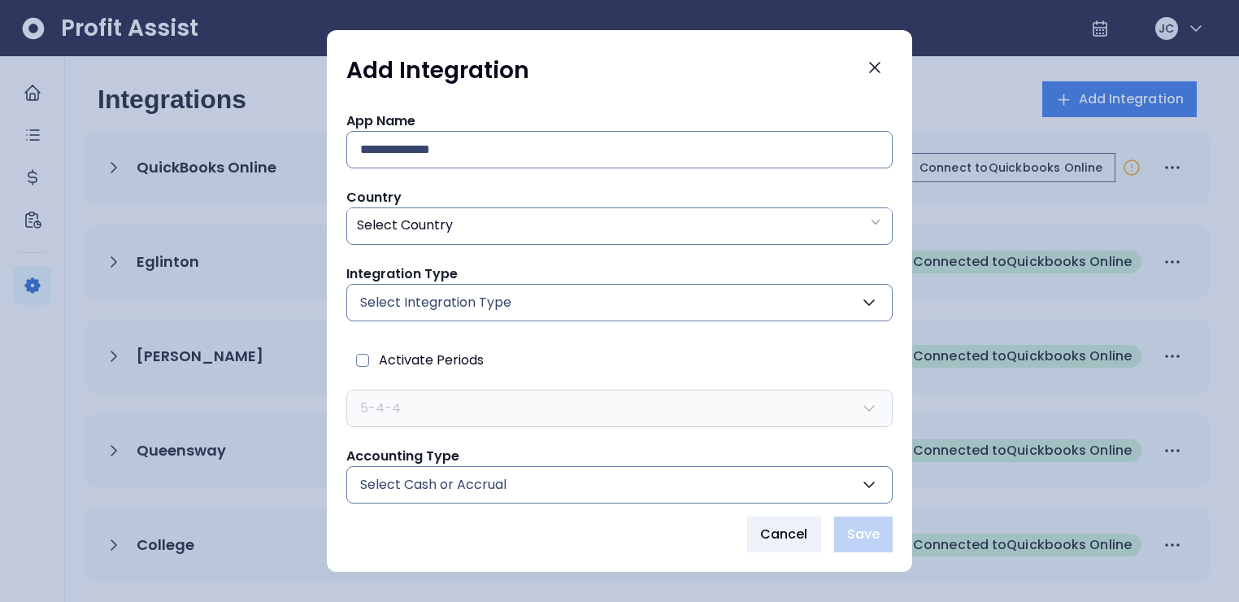
click at [489, 297] on span "Select Integration Type" at bounding box center [435, 303] width 151 height 20
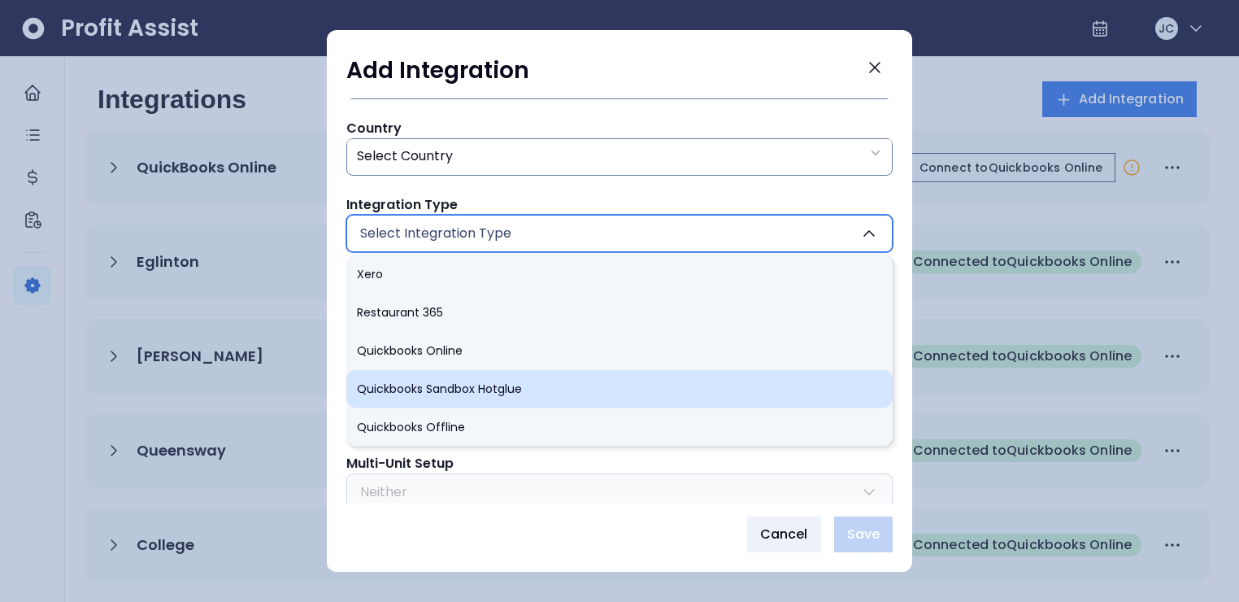
scroll to position [77, 0]
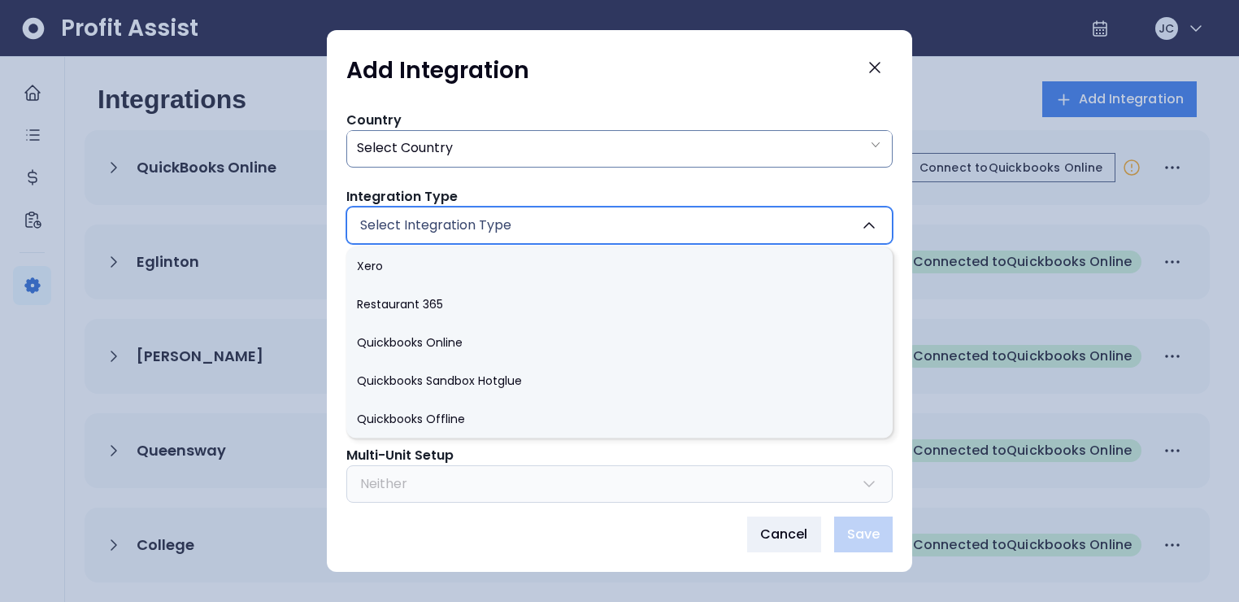
click at [480, 222] on span "Select Integration Type" at bounding box center [435, 225] width 151 height 20
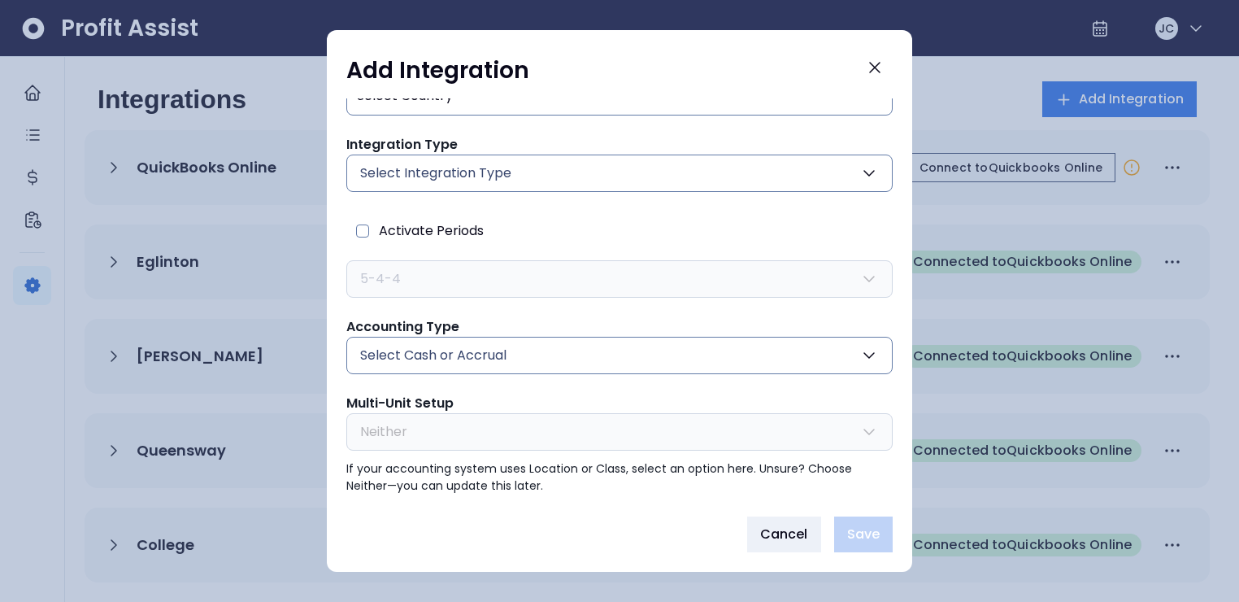
scroll to position [131, 0]
click at [988, 213] on div at bounding box center [619, 301] width 1239 height 602
click at [877, 67] on icon "Close" at bounding box center [875, 68] width 20 height 20
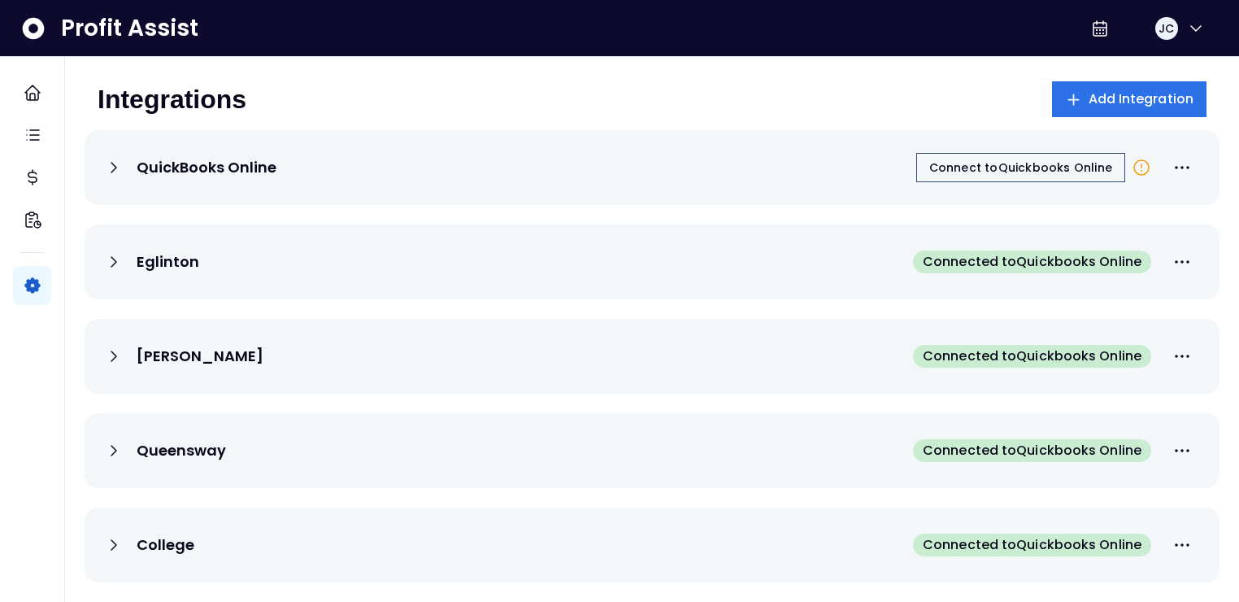
scroll to position [11, 0]
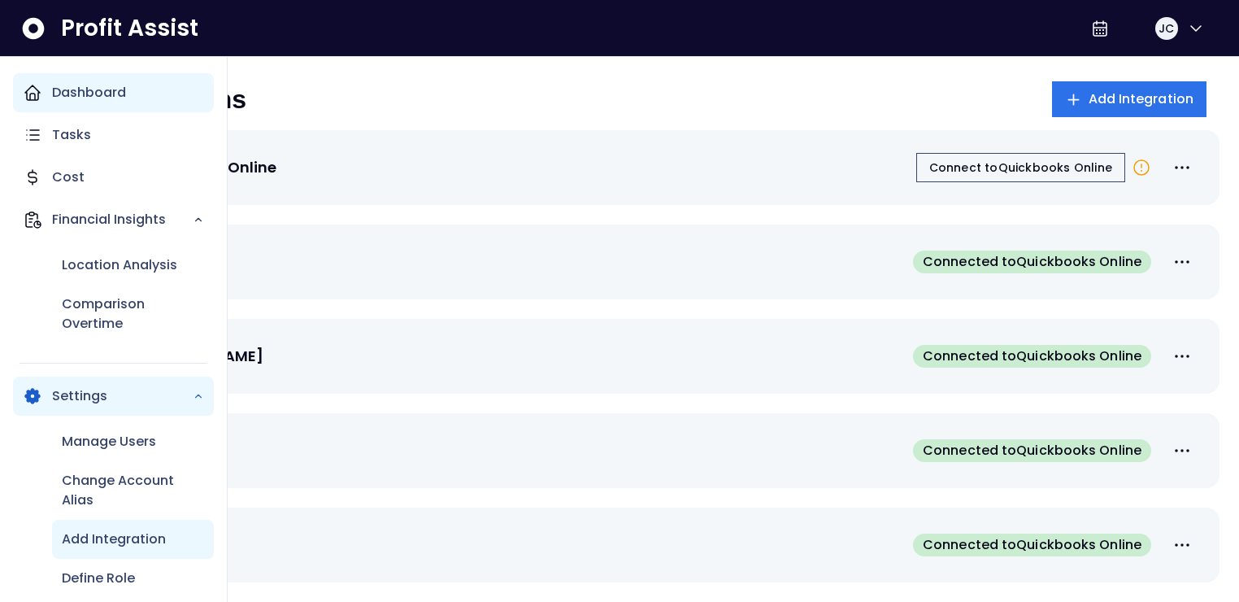
click at [39, 93] on icon "Main navigation" at bounding box center [33, 93] width 20 height 20
